Goal: Check status

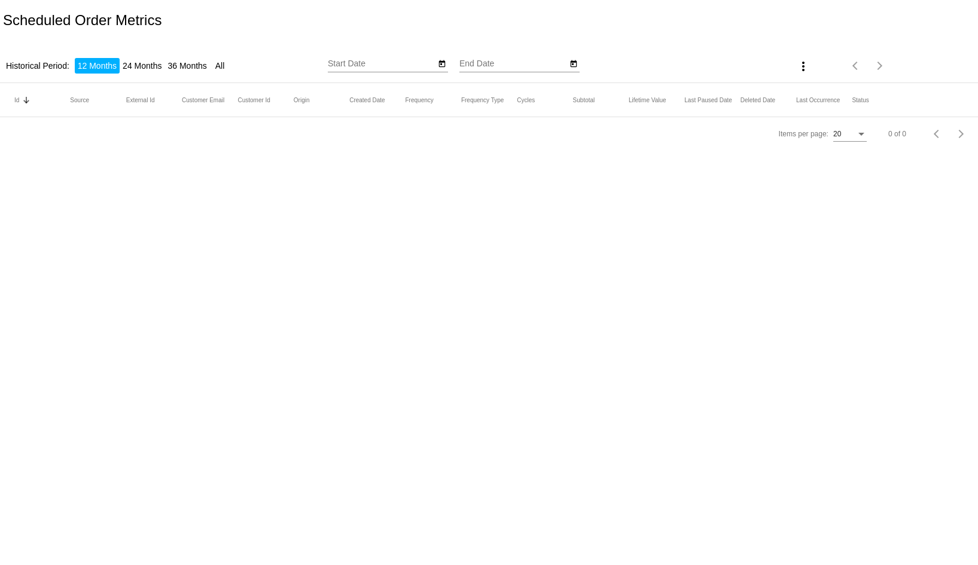
type input "[DATE]"
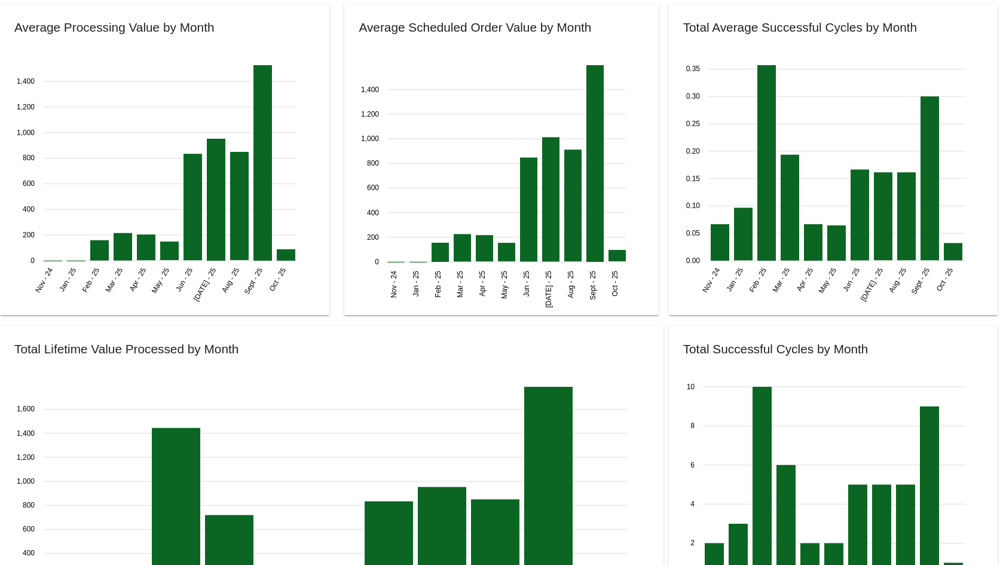
scroll to position [1285, 0]
